Goal: Task Accomplishment & Management: Use online tool/utility

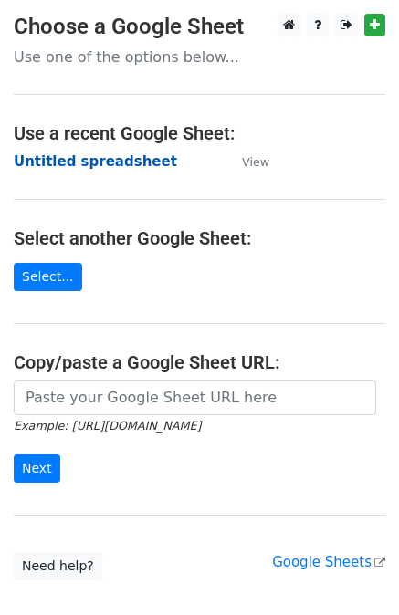
click at [99, 163] on strong "Untitled spreadsheet" at bounding box center [95, 161] width 163 height 16
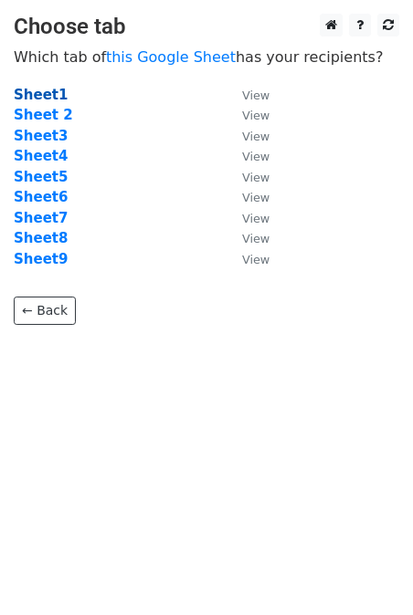
click at [34, 100] on strong "Sheet1" at bounding box center [41, 95] width 54 height 16
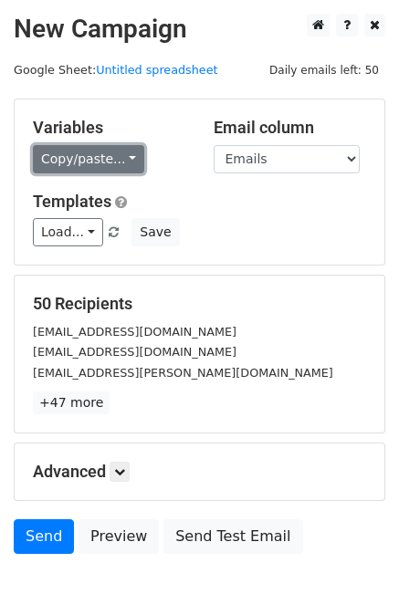
click at [124, 162] on link "Copy/paste..." at bounding box center [88, 159] width 111 height 28
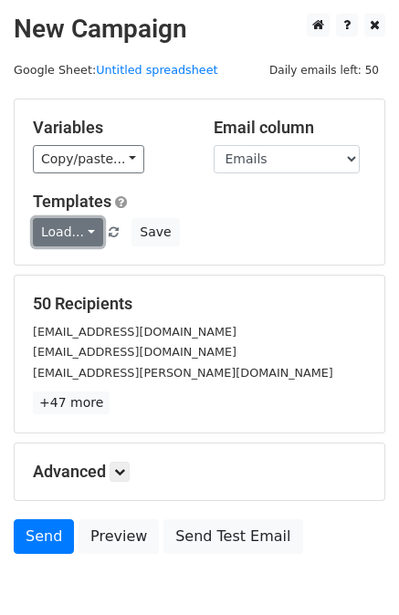
click at [85, 235] on link "Load..." at bounding box center [68, 232] width 70 height 28
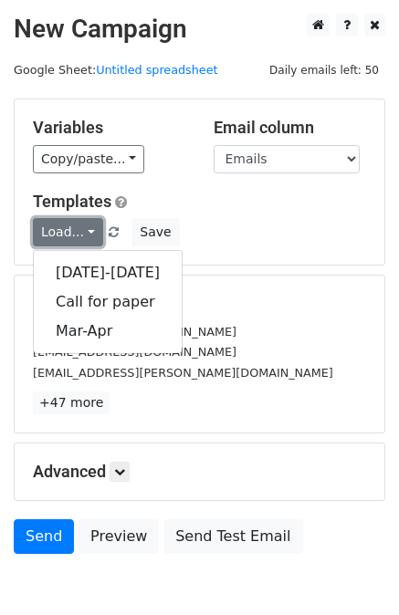
click at [85, 235] on link "Load..." at bounding box center [68, 232] width 70 height 28
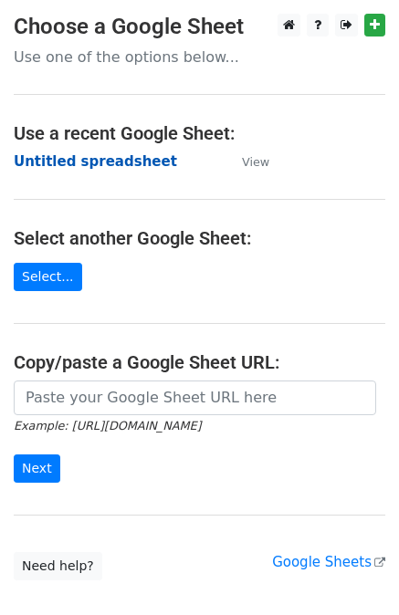
click at [74, 163] on strong "Untitled spreadsheet" at bounding box center [95, 161] width 163 height 16
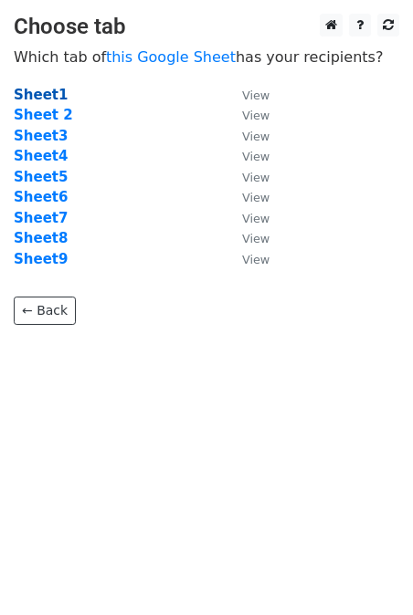
click at [43, 99] on strong "Sheet1" at bounding box center [41, 95] width 54 height 16
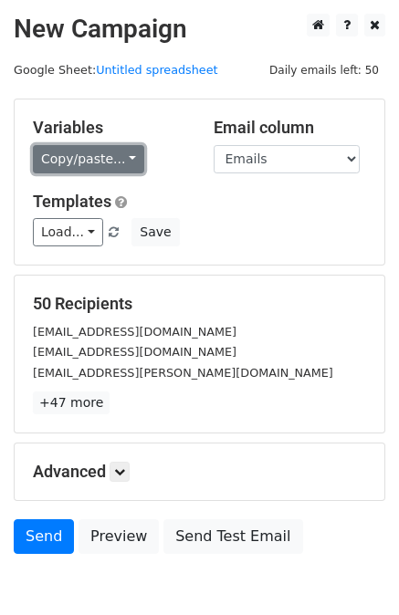
click at [115, 162] on link "Copy/paste..." at bounding box center [88, 159] width 111 height 28
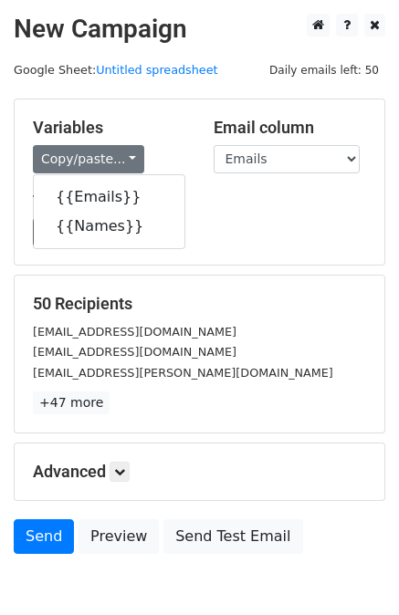
click at [248, 350] on div "[EMAIL_ADDRESS][DOMAIN_NAME]" at bounding box center [199, 351] width 361 height 21
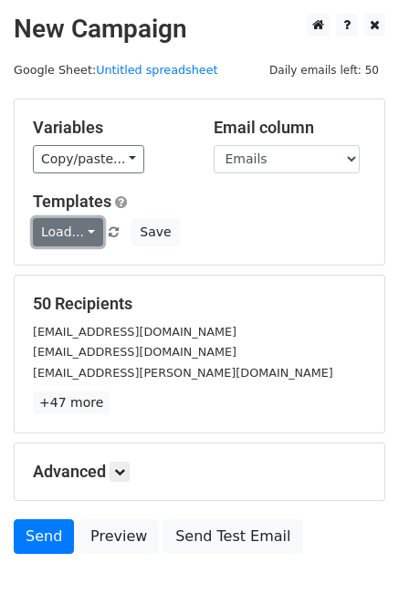
click at [92, 235] on link "Load..." at bounding box center [68, 232] width 70 height 28
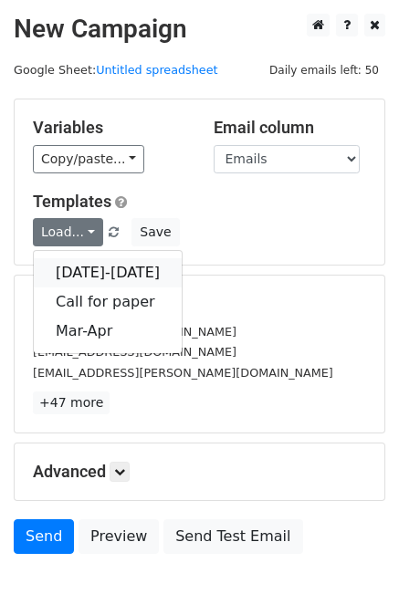
click at [89, 266] on link "[DATE]-[DATE]" at bounding box center [108, 272] width 148 height 29
